Goal: Complete application form

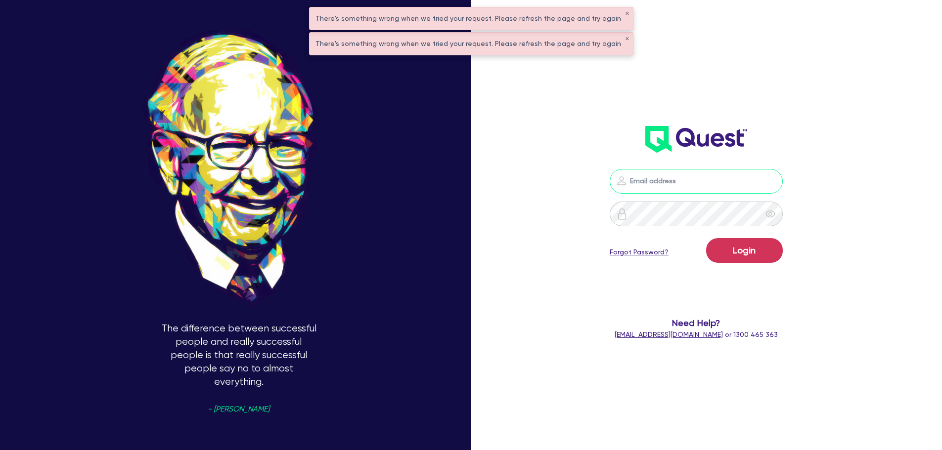
type input "[PERSON_NAME][EMAIL_ADDRESS][PERSON_NAME][DOMAIN_NAME]"
click at [749, 254] on button "Login" at bounding box center [744, 250] width 77 height 25
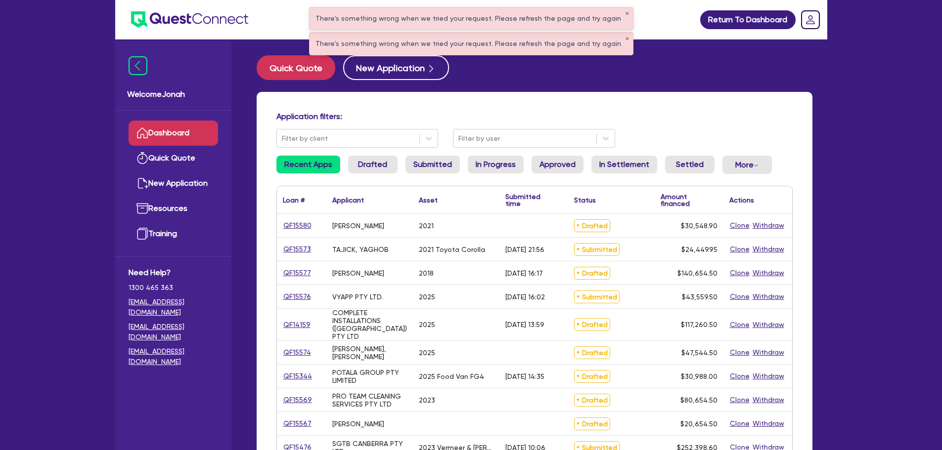
click at [340, 128] on div "Application filters: Filter by client Filter by user" at bounding box center [534, 130] width 531 height 36
click at [625, 13] on button "✕" at bounding box center [627, 13] width 4 height 5
click at [625, 37] on button "✕" at bounding box center [627, 39] width 4 height 5
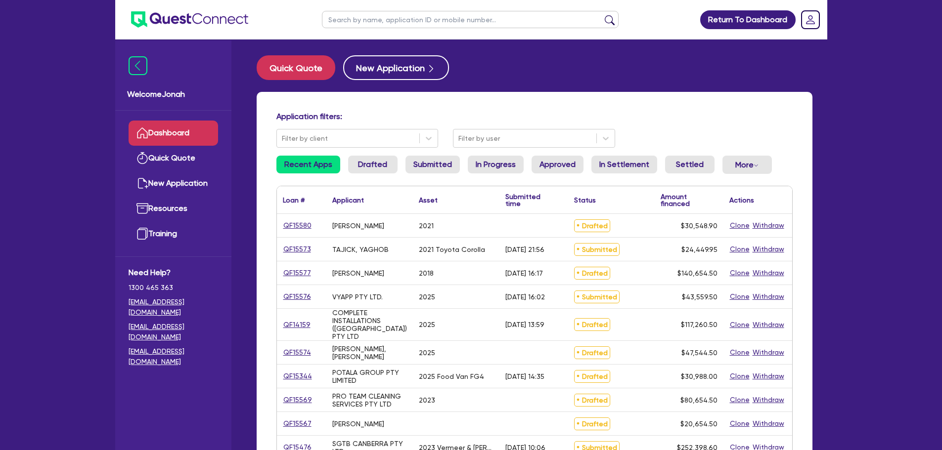
click at [526, 25] on input "text" at bounding box center [470, 19] width 297 height 17
type input "[PERSON_NAME]"
click at [602, 15] on button "submit" at bounding box center [610, 22] width 16 height 14
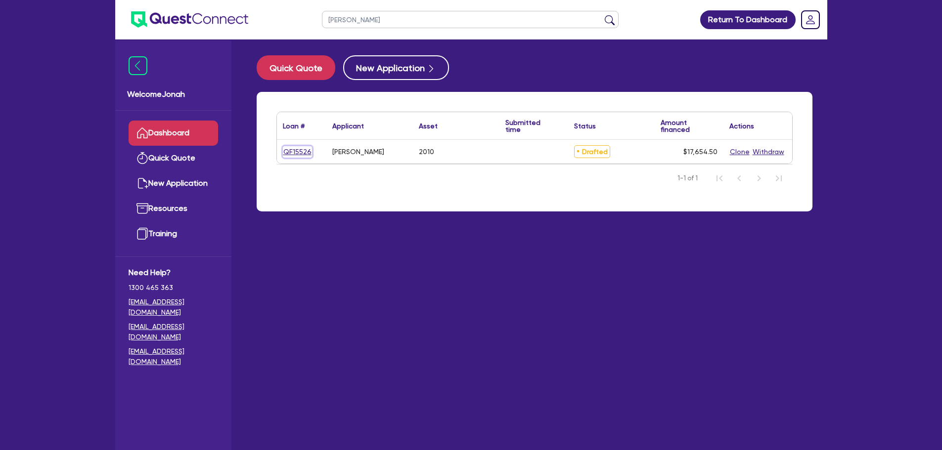
click at [290, 151] on link "QF15526" at bounding box center [297, 151] width 29 height 11
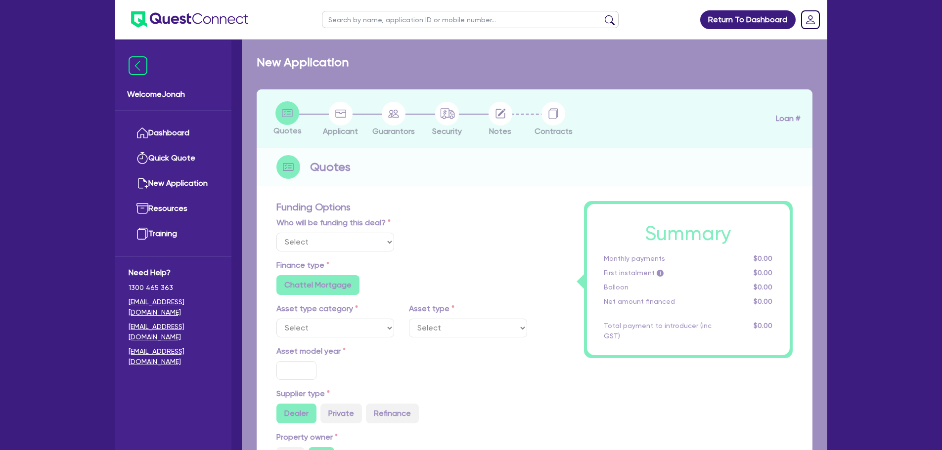
select select "Other"
select select "PRIMARY_ASSETS"
type input "2010"
radio input "false"
radio input "true"
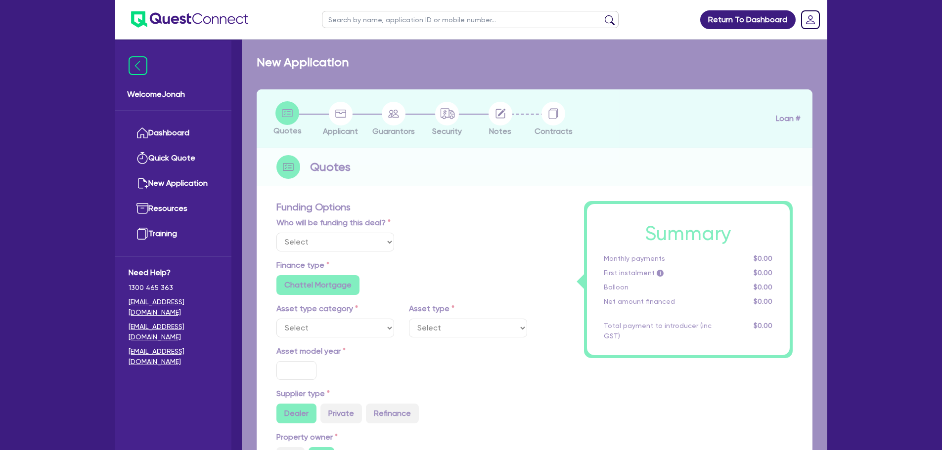
radio input "true"
type input "17,000"
type input "8"
type input "1,412.36"
type input "17.95"
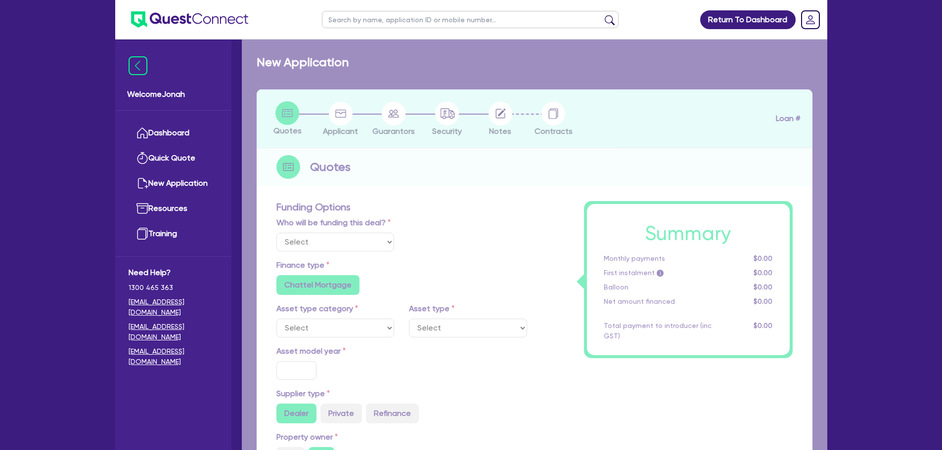
radio input "true"
radio input "false"
select select "TRAILERS"
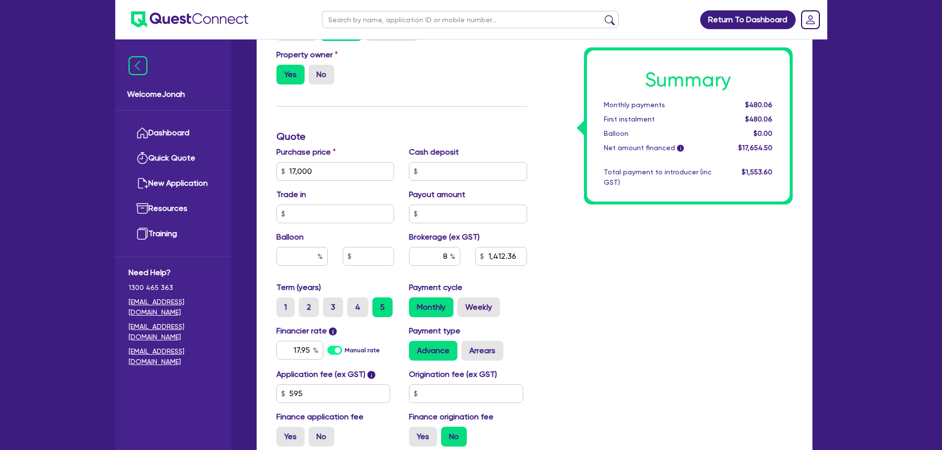
scroll to position [395, 0]
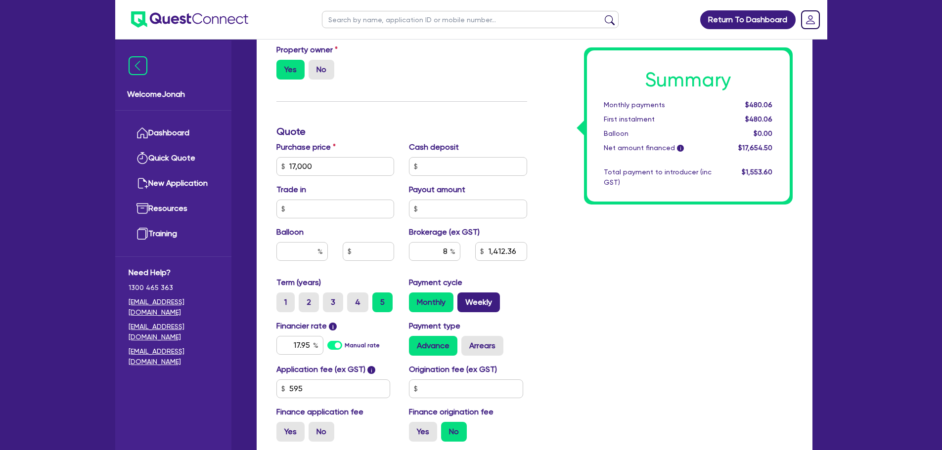
click at [480, 308] on label "Weekly" at bounding box center [478, 303] width 43 height 20
click at [464, 299] on input "Weekly" at bounding box center [460, 296] width 6 height 6
radio input "true"
type input "17,000"
type input "1,412.36"
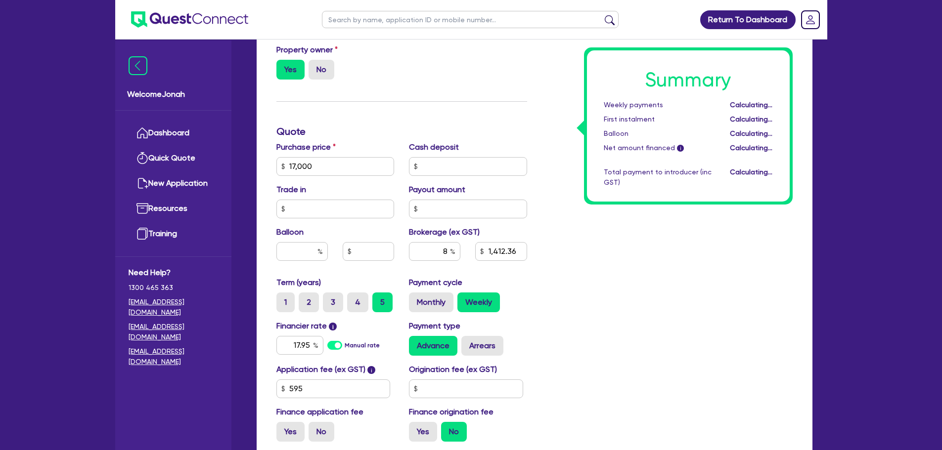
type input "17,000"
type input "1,412.36"
click at [439, 306] on label "Monthly" at bounding box center [431, 303] width 44 height 20
click at [415, 299] on input "Monthly" at bounding box center [412, 296] width 6 height 6
radio input "true"
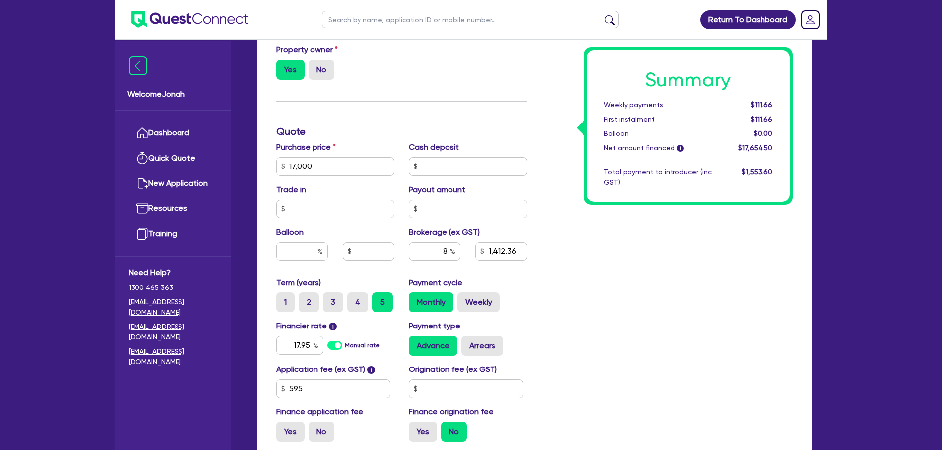
type input "17,000"
type input "1,412.36"
type input "17,000"
type input "1,412.36"
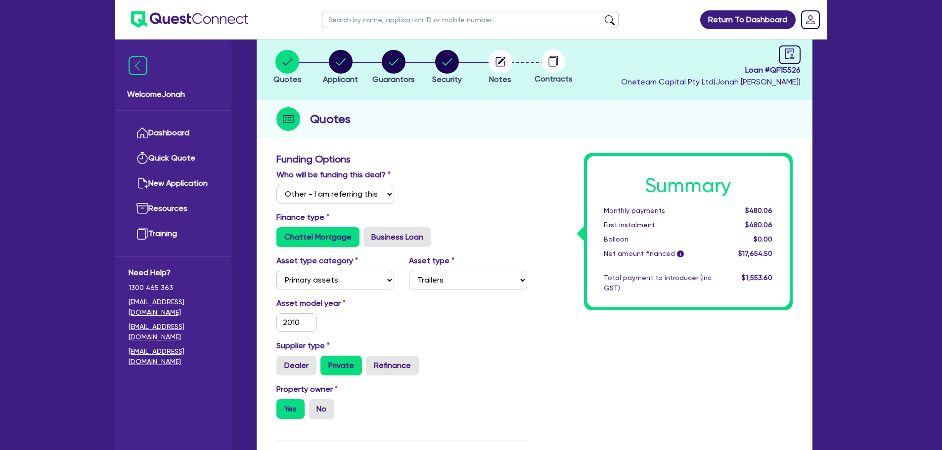
scroll to position [0, 0]
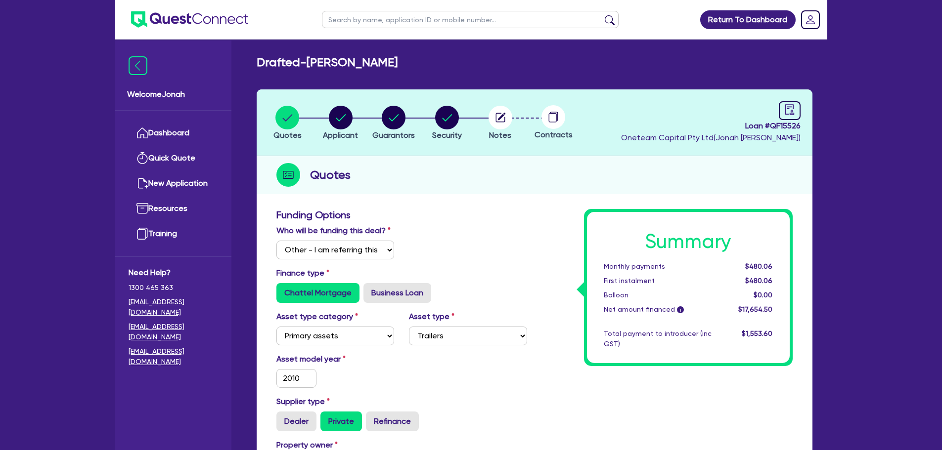
drag, startPoint x: 431, startPoint y: 100, endPoint x: 452, endPoint y: 119, distance: 28.0
click at [433, 104] on header "Quotes Applicant [GEOGRAPHIC_DATA] Security Notes Contracts Loan # QF15526 Onet…" at bounding box center [535, 122] width 556 height 67
click at [452, 119] on circle "button" at bounding box center [447, 118] width 24 height 24
select select "PRIMARY_ASSETS"
select select "TRAILERS"
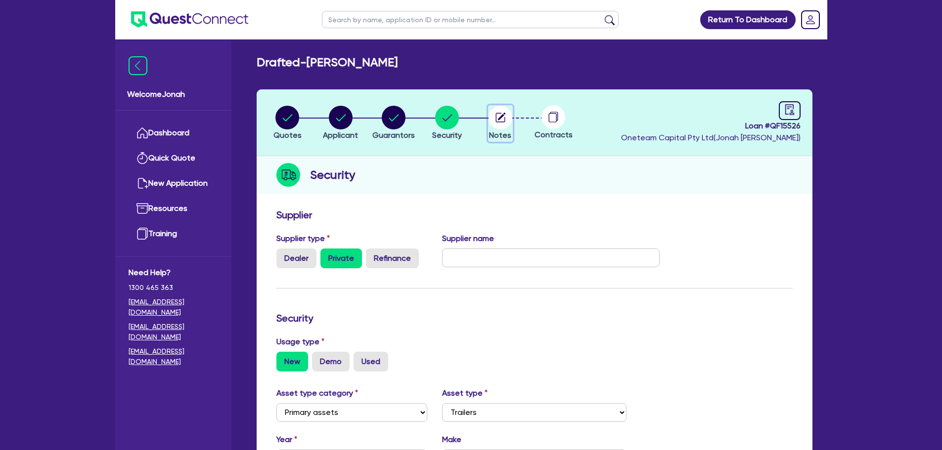
click at [490, 127] on icon "button" at bounding box center [500, 118] width 24 height 24
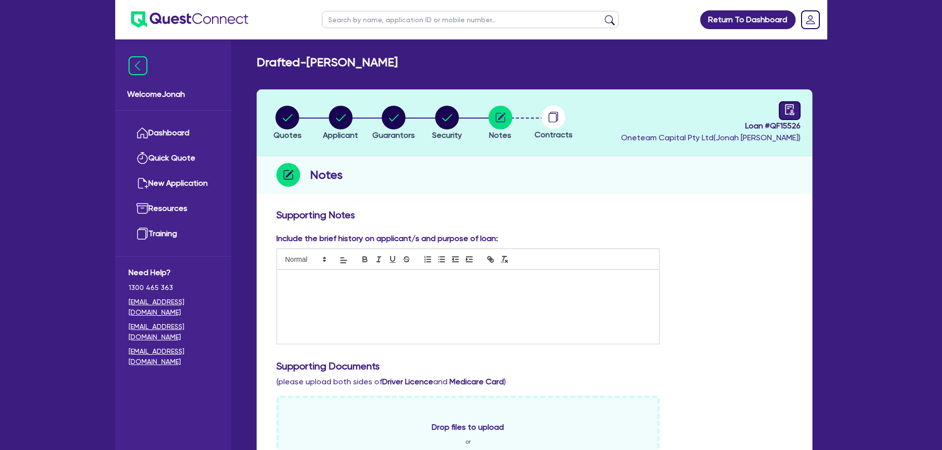
click at [783, 115] on div at bounding box center [790, 110] width 22 height 19
select select "DRAFTED_NEW"
select select "Other"
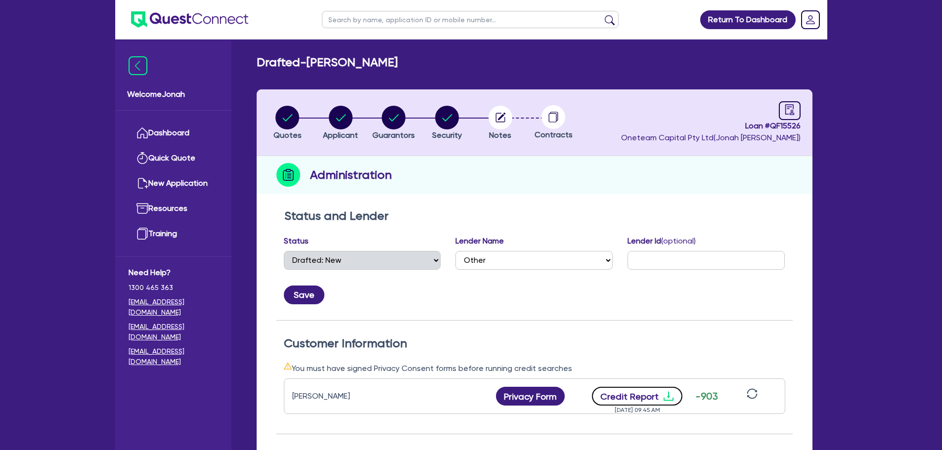
click at [646, 402] on button "Credit Report" at bounding box center [637, 396] width 90 height 19
